Goal: Information Seeking & Learning: Find specific fact

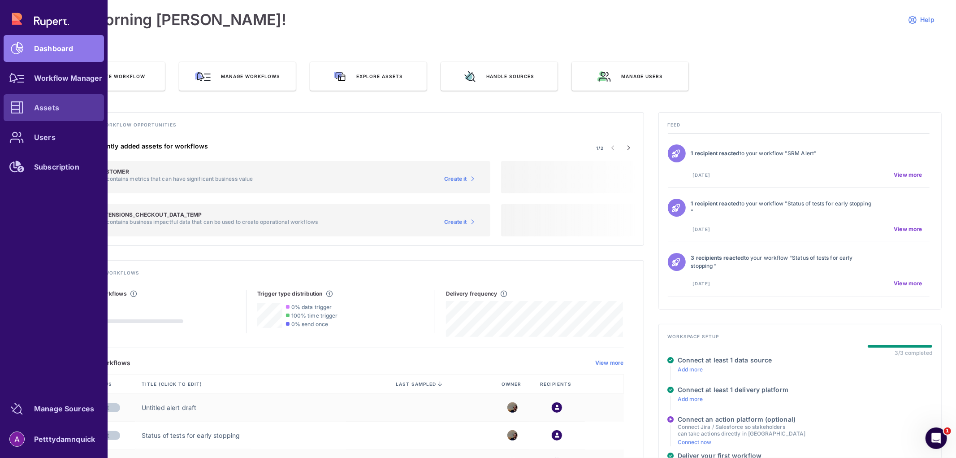
click at [77, 110] on link "Assets" at bounding box center [54, 107] width 100 height 27
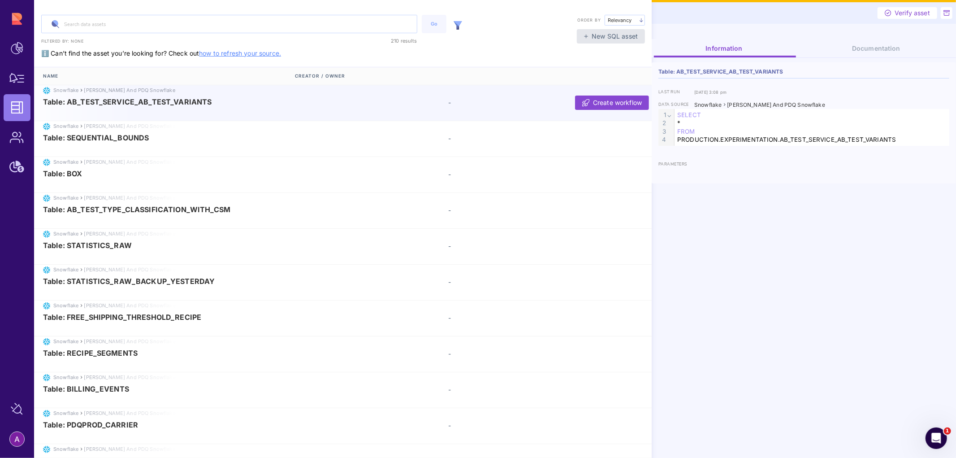
click at [455, 28] on img at bounding box center [458, 25] width 9 height 9
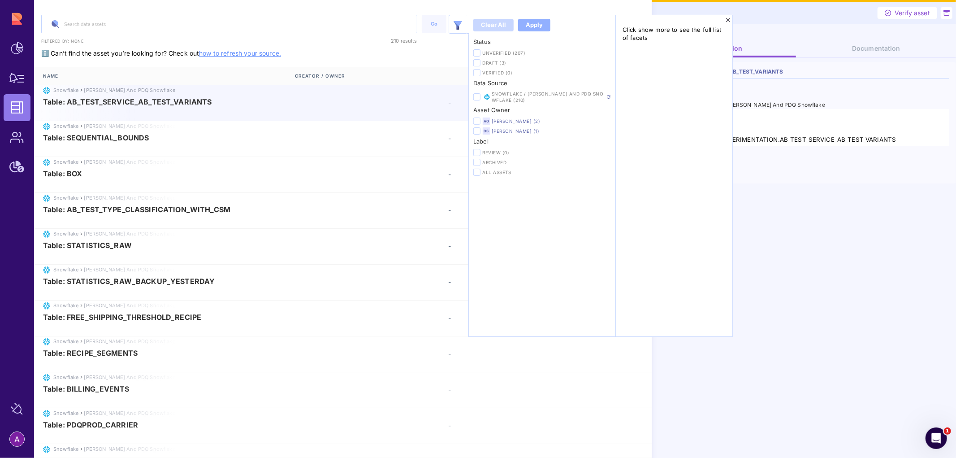
click at [476, 120] on icon at bounding box center [477, 121] width 4 height 5
click at [0, 0] on input "checkbox" at bounding box center [0, 0] width 0 height 0
click at [530, 30] on button "Apply" at bounding box center [534, 25] width 32 height 13
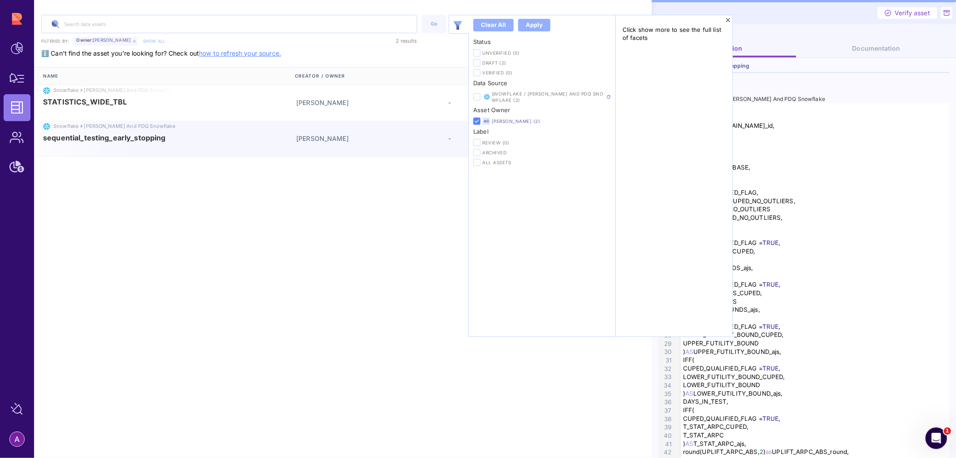
scroll to position [6, 0]
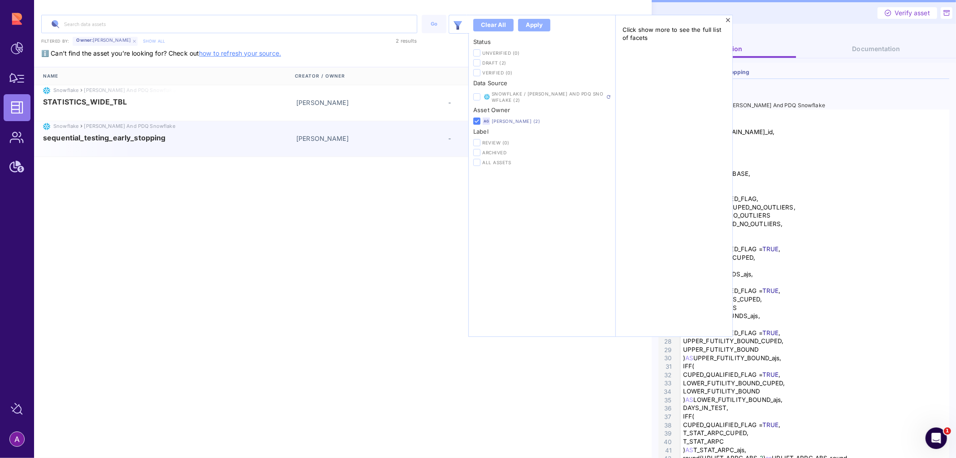
click at [874, 318] on div ") AS BENEFIT_BOUNDS_ajs," at bounding box center [818, 316] width 275 height 9
click at [728, 19] on icon at bounding box center [728, 20] width 5 height 6
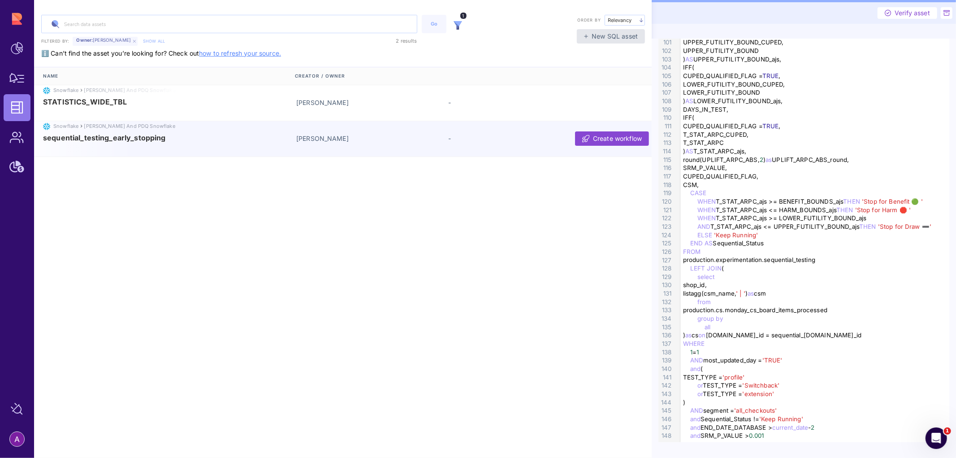
scroll to position [916, 0]
click at [728, 435] on div "and SRM_P_VALUE > 0.001" at bounding box center [818, 435] width 275 height 9
copy div "SRM_P_VALUE"
drag, startPoint x: 771, startPoint y: 435, endPoint x: 747, endPoint y: 437, distance: 23.8
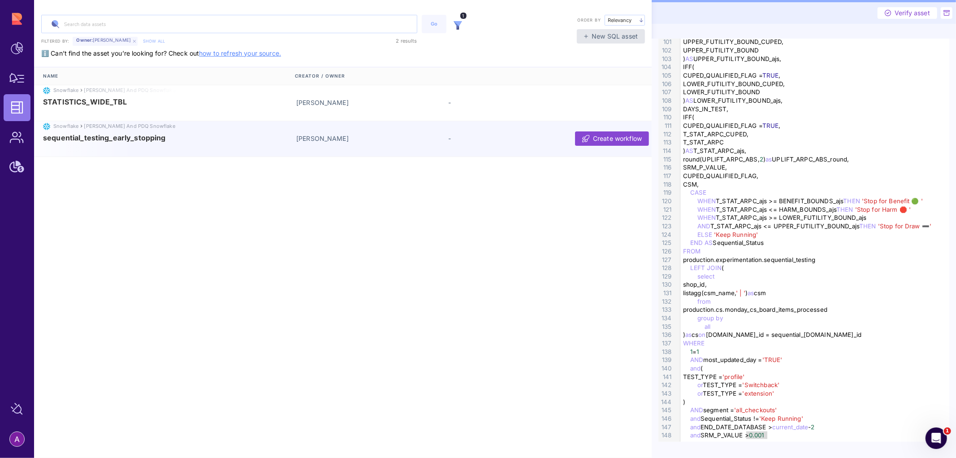
click at [747, 437] on div "and SRM_P_VALUE > 0.001" at bounding box center [818, 435] width 275 height 9
copy div "> 0.001"
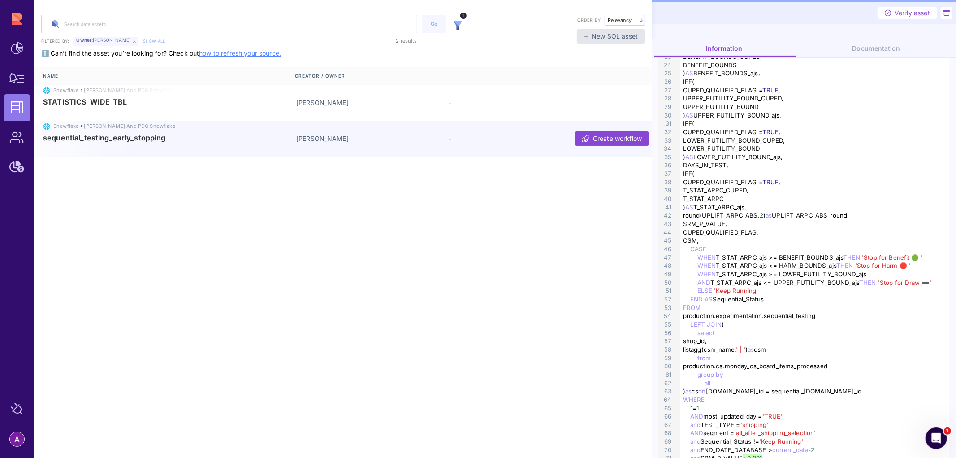
scroll to position [260, 0]
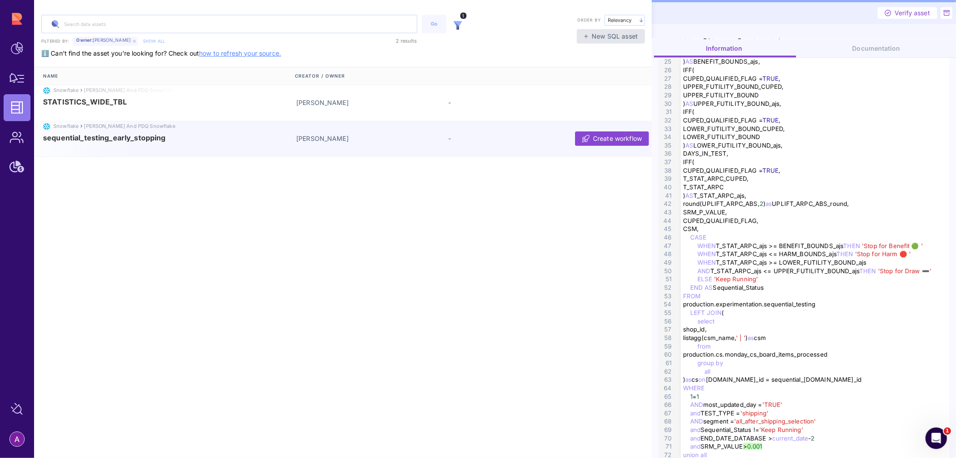
click at [460, 26] on img at bounding box center [458, 25] width 9 height 9
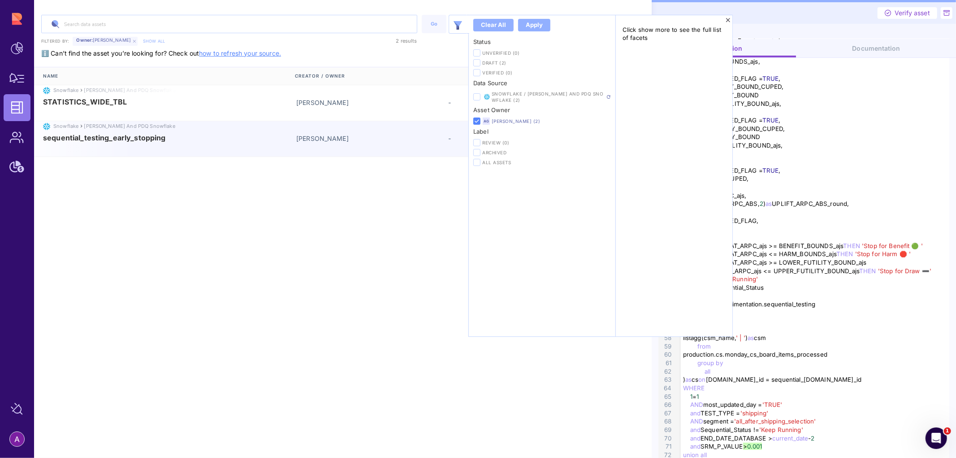
scroll to position [6, 0]
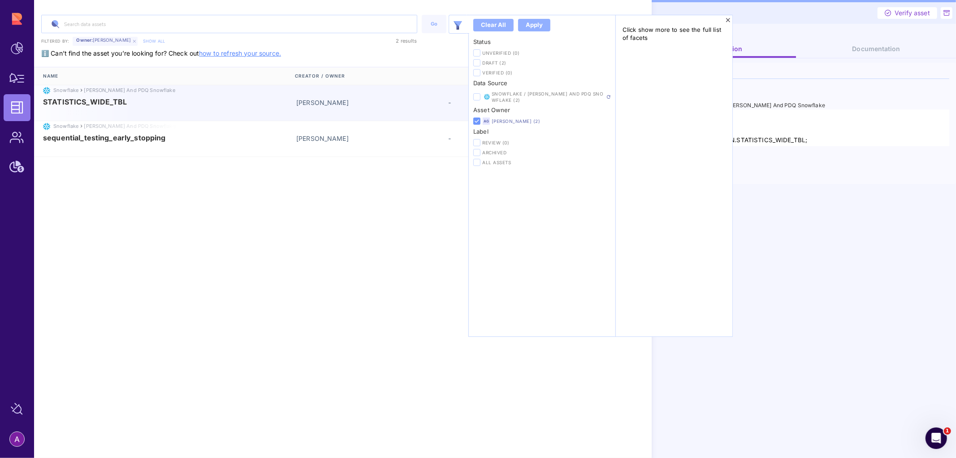
click at [475, 120] on icon at bounding box center [477, 121] width 4 height 5
click at [0, 0] on input "checkbox" at bounding box center [0, 0] width 0 height 0
click at [533, 24] on div "Apply" at bounding box center [534, 25] width 17 height 9
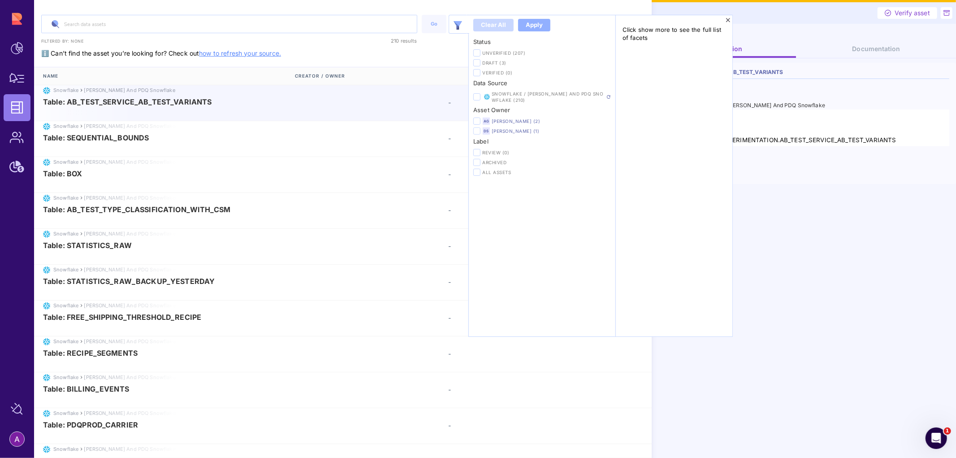
click at [478, 130] on icon at bounding box center [477, 131] width 4 height 5
click at [0, 0] on input "checkbox" at bounding box center [0, 0] width 0 height 0
click at [536, 25] on div "Apply" at bounding box center [534, 25] width 17 height 9
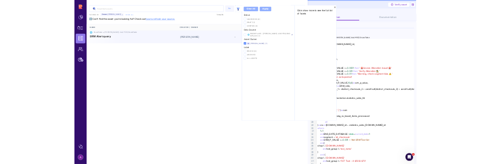
scroll to position [51, 0]
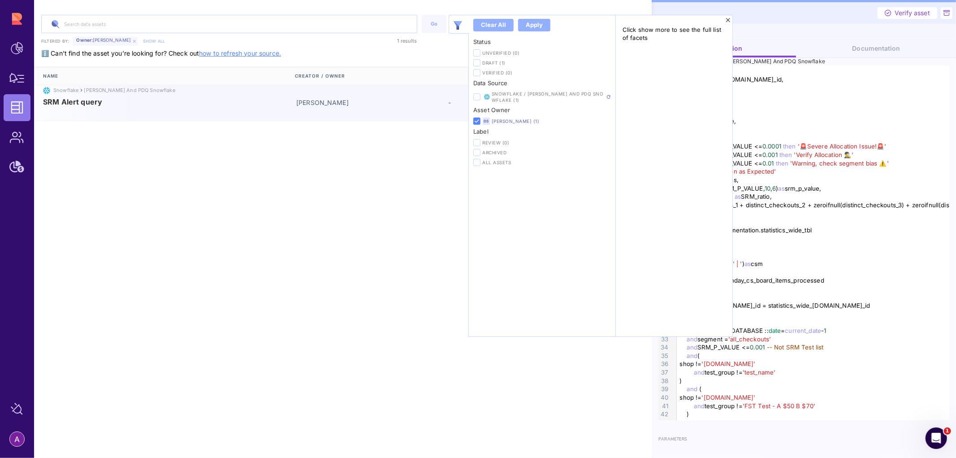
click at [122, 104] on span "SRM Alert query" at bounding box center [164, 102] width 243 height 8
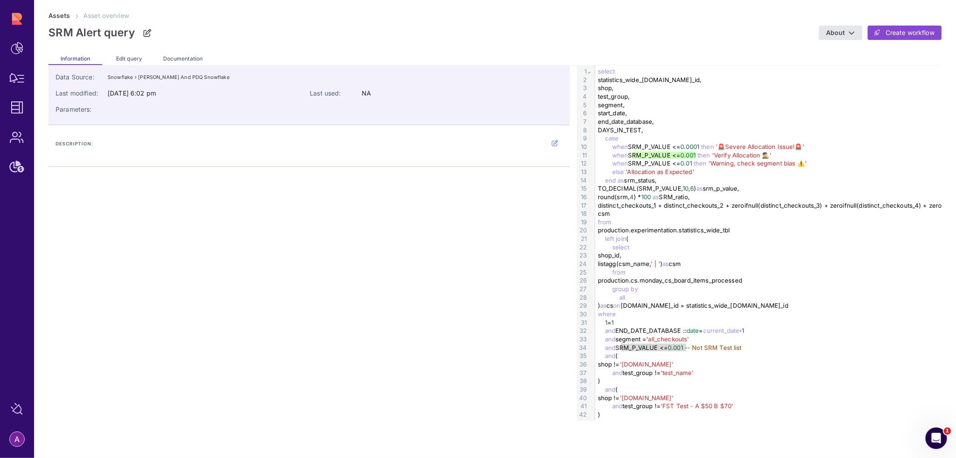
drag, startPoint x: 620, startPoint y: 347, endPoint x: 687, endPoint y: 346, distance: 67.3
click at [687, 346] on div "and SRM_P_VALUE <= 0.001 -- Not SRM Test list" at bounding box center [836, 347] width 482 height 9
copy div "RM_P_VALUE <= 0.001"
drag, startPoint x: 629, startPoint y: 145, endPoint x: 702, endPoint y: 145, distance: 72.6
click at [702, 145] on div "when SRM_P_VALUE <= 0.0001 then '🚨Severe Allocation Issue!🚨'" at bounding box center [836, 147] width 482 height 9
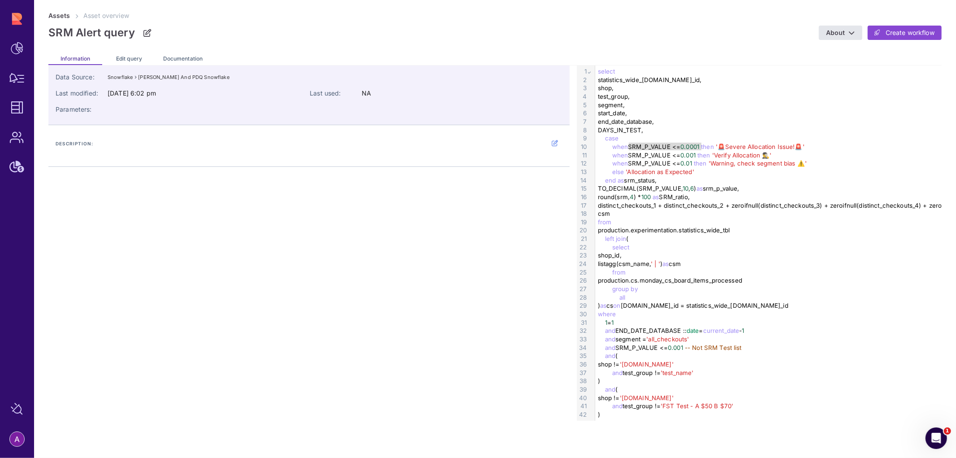
copy div "SRM_P_VALUE <= 0.0001"
click at [649, 184] on div "TO_DECIMAL(SRM_P_VALUE, 10 , 6 ) as srm_p_value," at bounding box center [836, 188] width 482 height 9
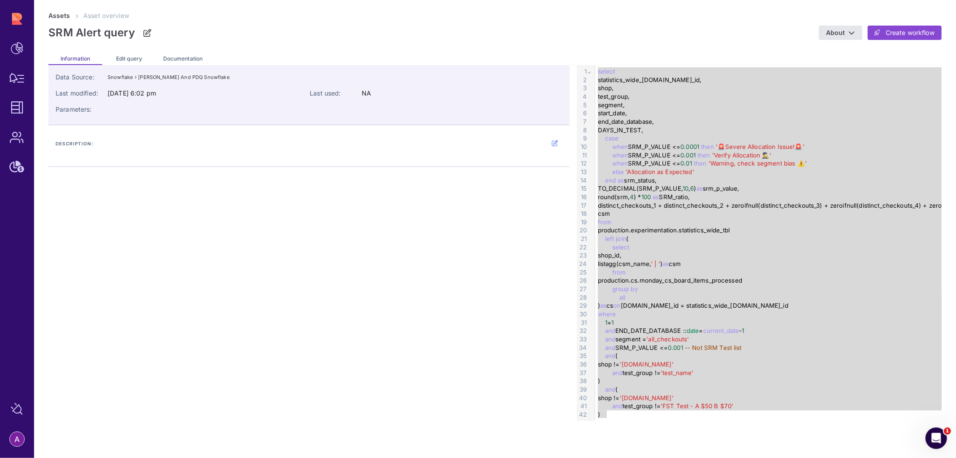
drag, startPoint x: 598, startPoint y: 69, endPoint x: 600, endPoint y: 473, distance: 403.1
click at [600, 457] on html "Dashboard Workflow Manager Assets Users Subscription Manage Sources Petttydamnq…" at bounding box center [478, 229] width 956 height 458
copy div "select statistics_wide_tbl.shop_id, shop, test_group, segment, start_date, end_…"
